Goal: Task Accomplishment & Management: Use online tool/utility

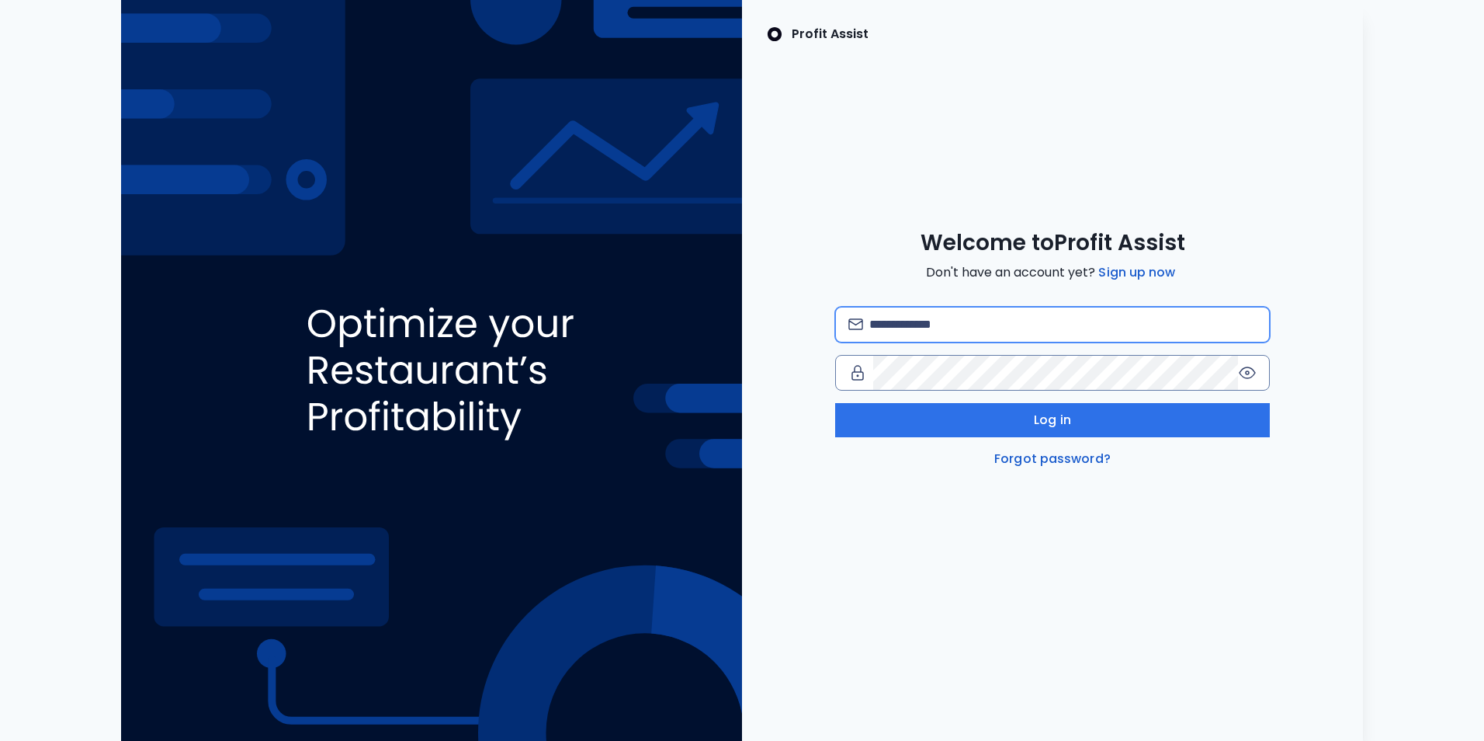
click at [937, 315] on input "email" at bounding box center [1062, 324] width 387 height 34
type input "**********"
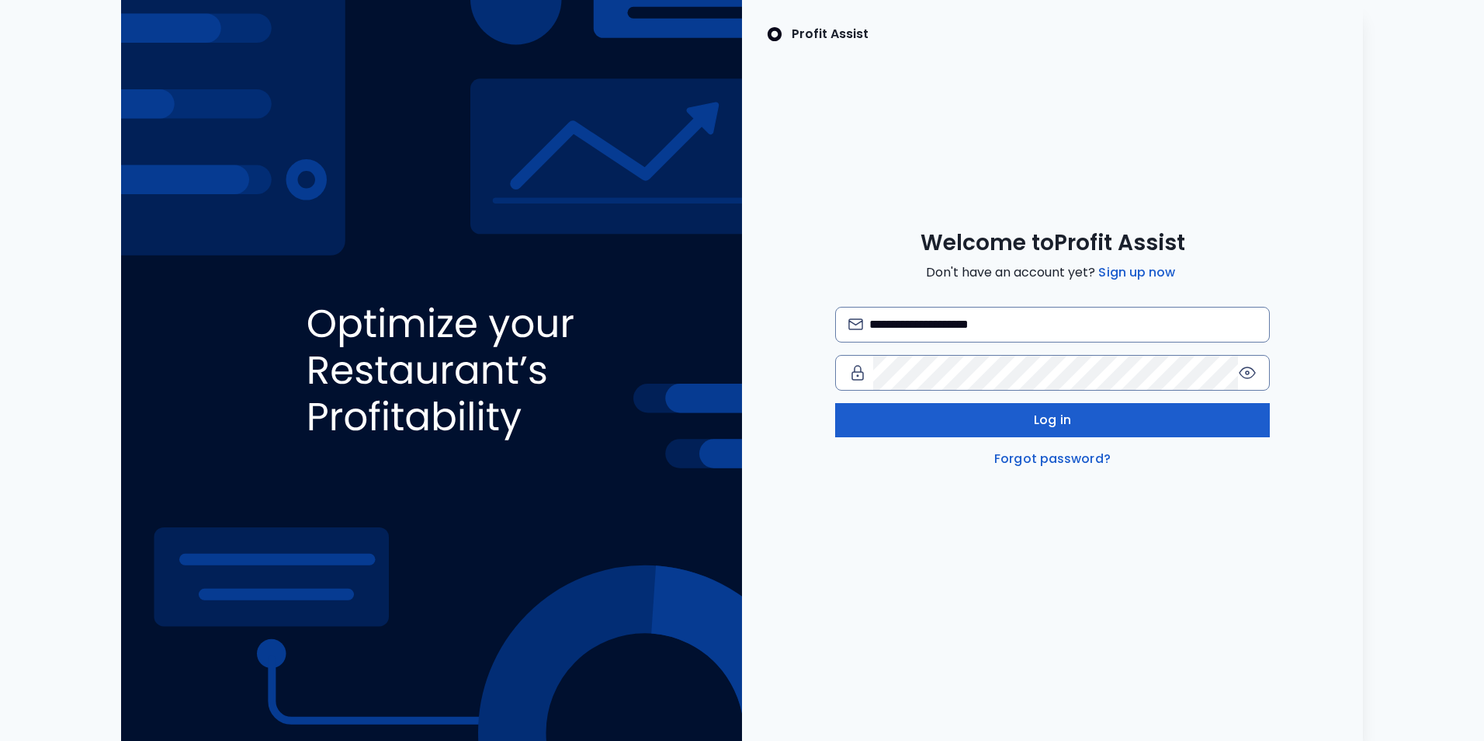
click at [1054, 426] on span "Log in" at bounding box center [1052, 420] width 37 height 19
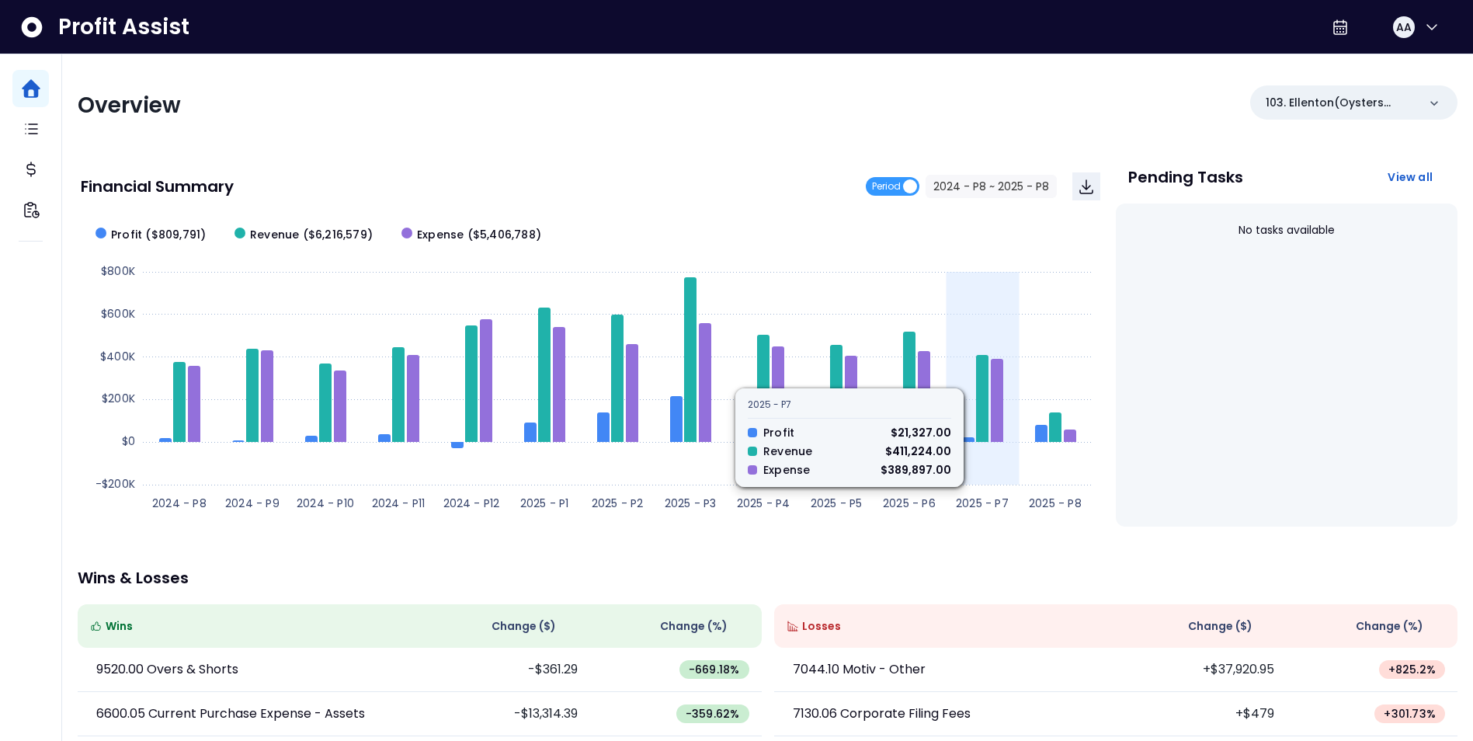
click at [972, 441] on icon at bounding box center [968, 439] width 12 height 5
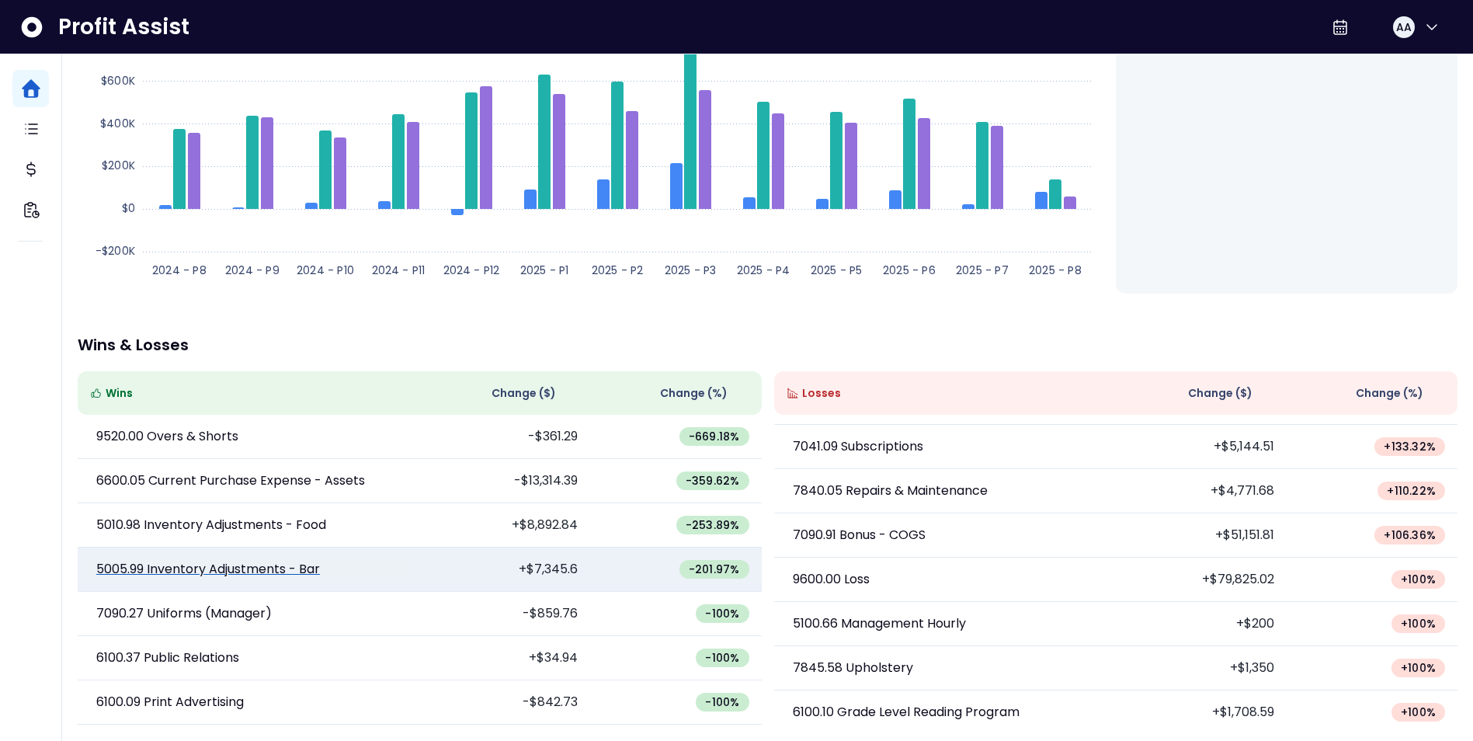
click at [238, 568] on p "5005.99 Inventory Adjustments - Bar" at bounding box center [208, 569] width 224 height 19
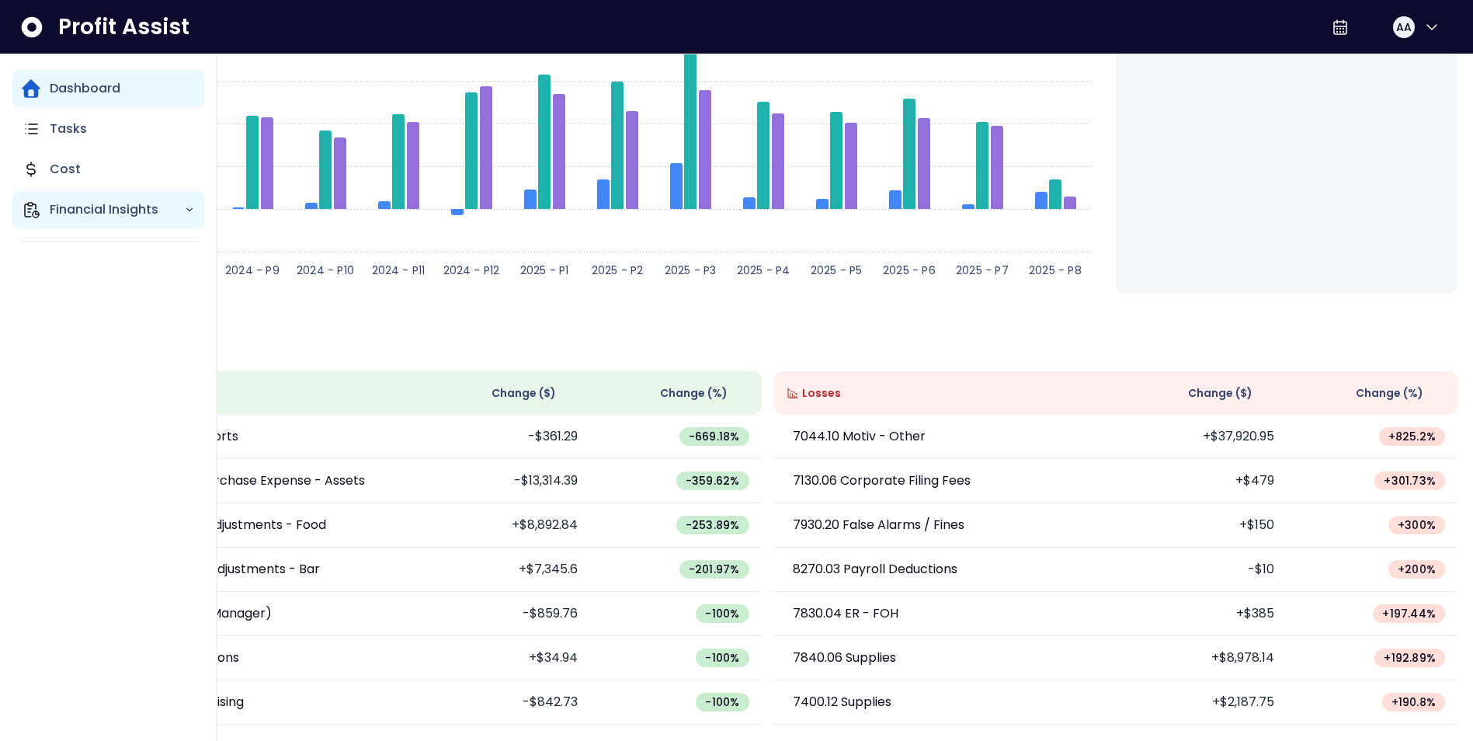
click at [46, 207] on div "Financial Insights" at bounding box center [108, 209] width 192 height 37
click at [85, 398] on div "Dashboard Tasks Cost Financial Insights Comparison Overtime" at bounding box center [108, 397] width 192 height 655
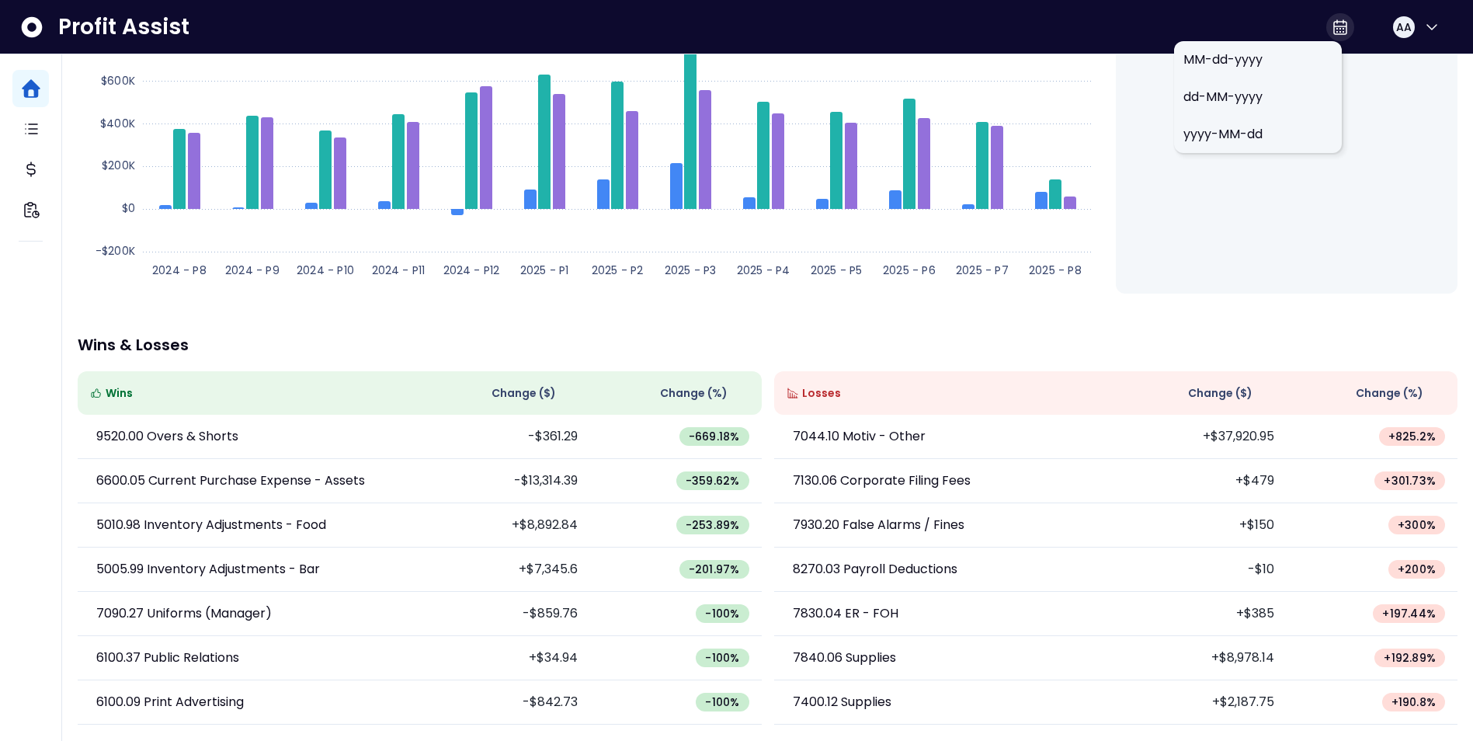
click at [1334, 26] on icon at bounding box center [1340, 27] width 12 height 14
click at [1379, 118] on div "No tasks available" at bounding box center [1287, 131] width 342 height 323
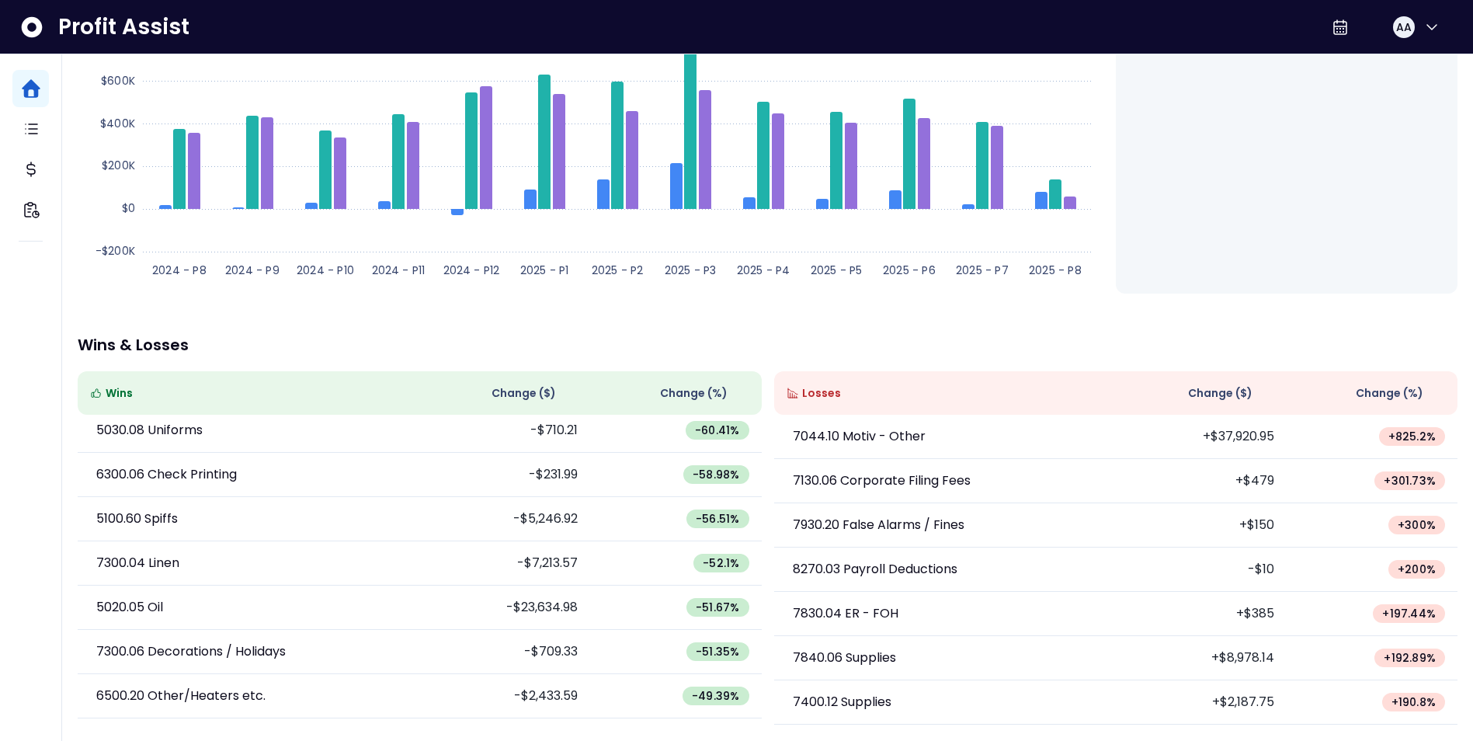
scroll to position [1243, 0]
